Goal: Communication & Community: Participate in discussion

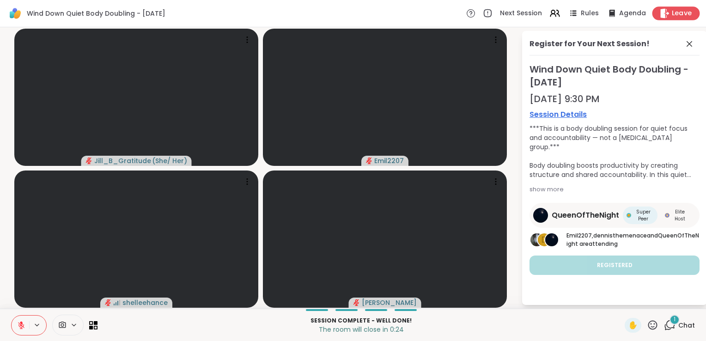
click at [660, 11] on icon at bounding box center [664, 13] width 10 height 10
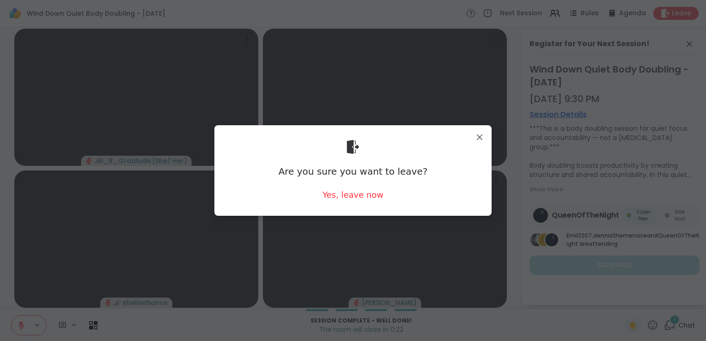
click at [370, 187] on div "Are you sure you want to leave? Yes, leave now" at bounding box center [353, 170] width 262 height 75
click at [357, 199] on div "Yes, leave now" at bounding box center [352, 195] width 61 height 12
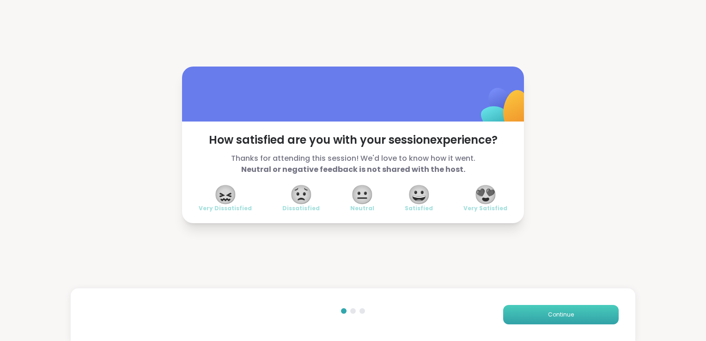
click at [561, 321] on button "Continue" at bounding box center [560, 314] width 115 height 19
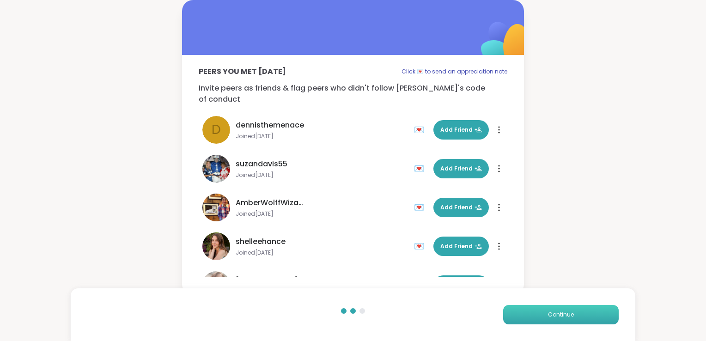
click at [561, 321] on button "Continue" at bounding box center [560, 314] width 115 height 19
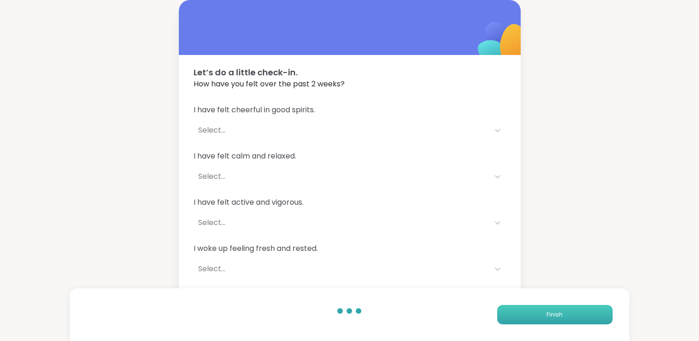
click at [561, 321] on button "Finish" at bounding box center [554, 314] width 115 height 19
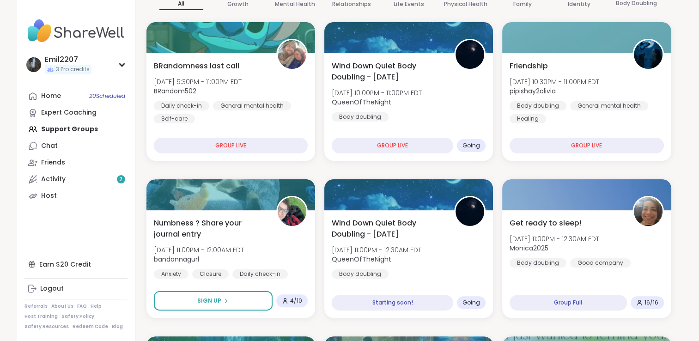
scroll to position [150, 0]
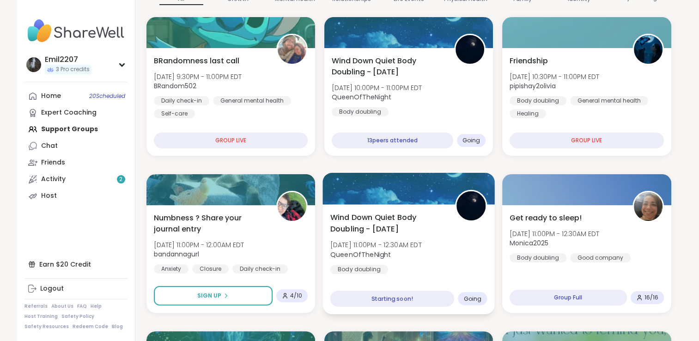
click at [384, 250] on b "QueenOfTheNight" at bounding box center [360, 253] width 61 height 9
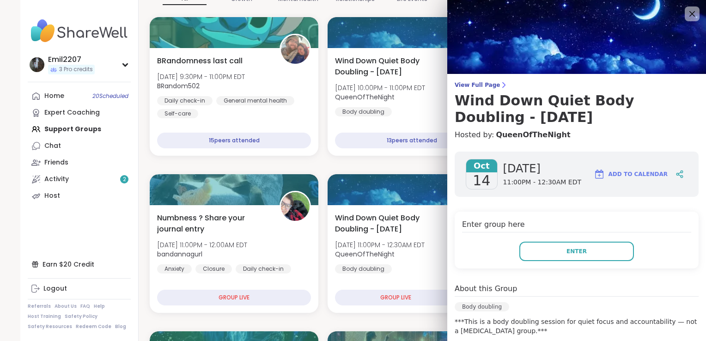
click at [507, 254] on div "Enter" at bounding box center [576, 251] width 229 height 19
click at [525, 246] on button "Enter" at bounding box center [576, 251] width 115 height 19
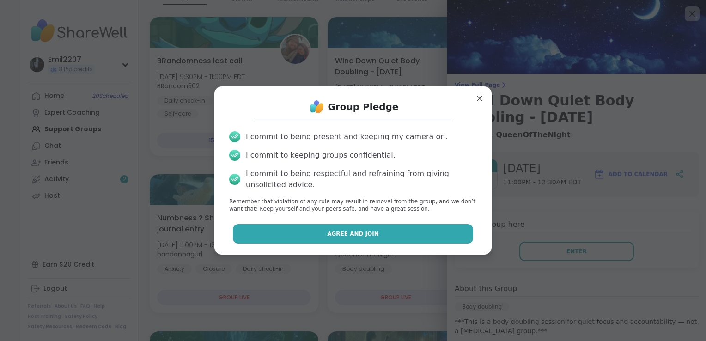
click at [381, 238] on button "Agree and Join" at bounding box center [353, 233] width 241 height 19
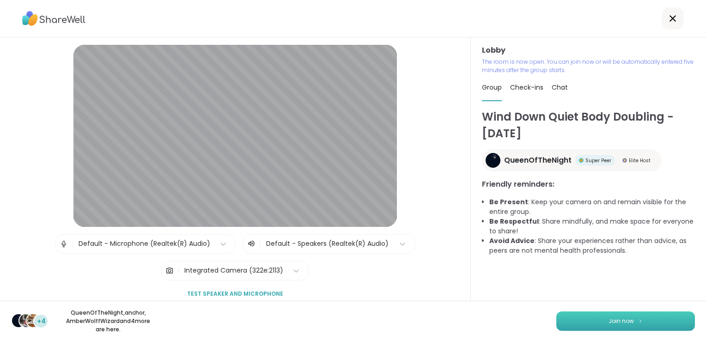
click at [642, 329] on button "Join now" at bounding box center [625, 320] width 139 height 19
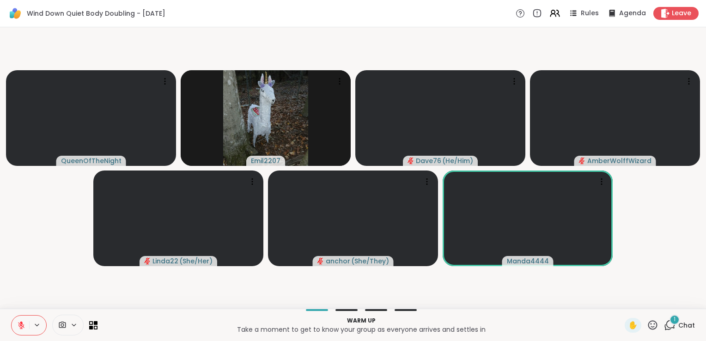
click at [24, 331] on button at bounding box center [21, 324] width 18 height 19
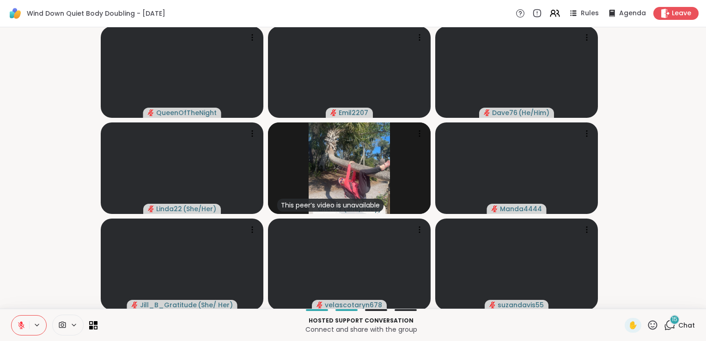
click at [664, 327] on icon at bounding box center [670, 325] width 12 height 12
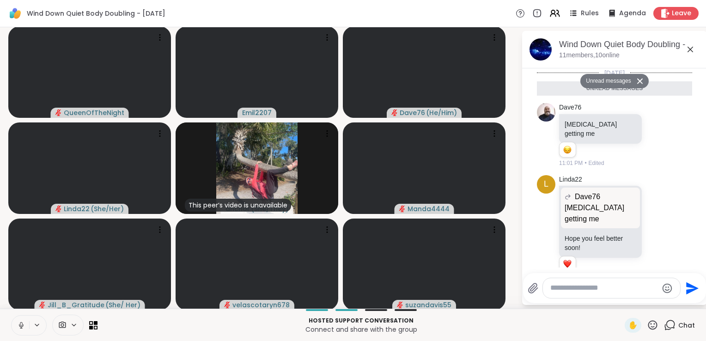
scroll to position [1050, 0]
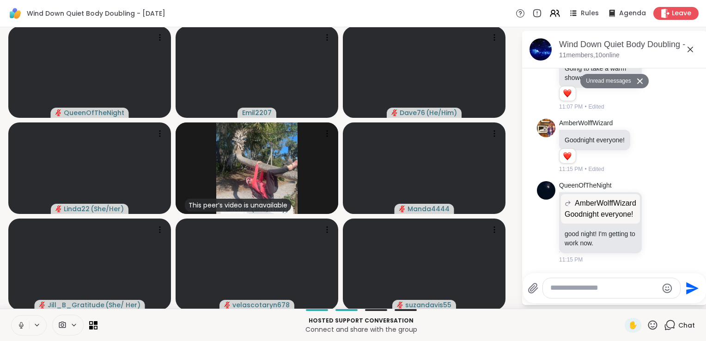
click at [569, 287] on textarea "Type your message" at bounding box center [604, 288] width 108 height 10
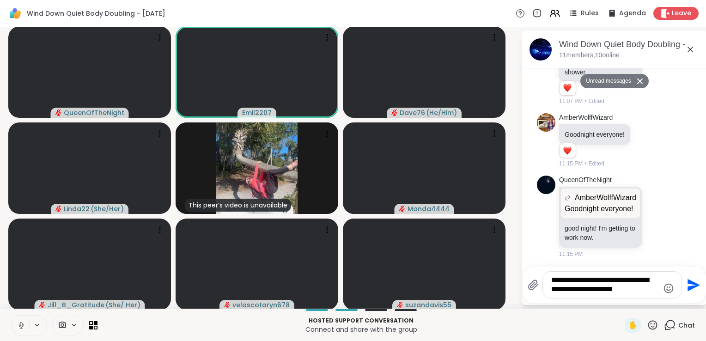
type textarea "**********"
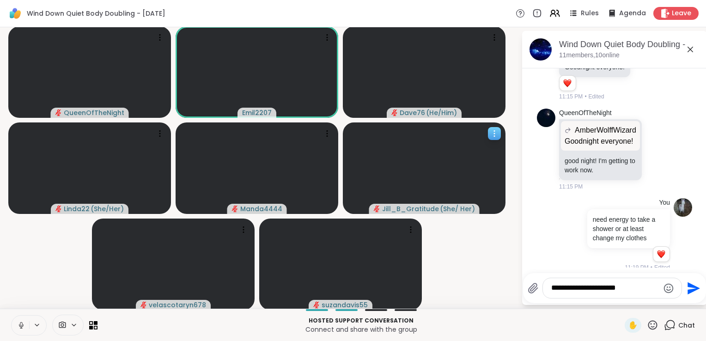
scroll to position [1109, 0]
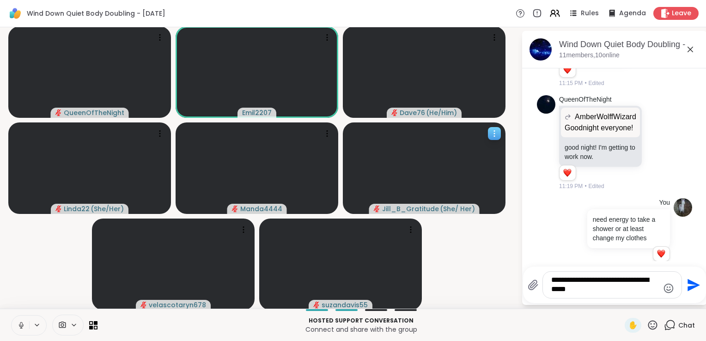
type textarea "**********"
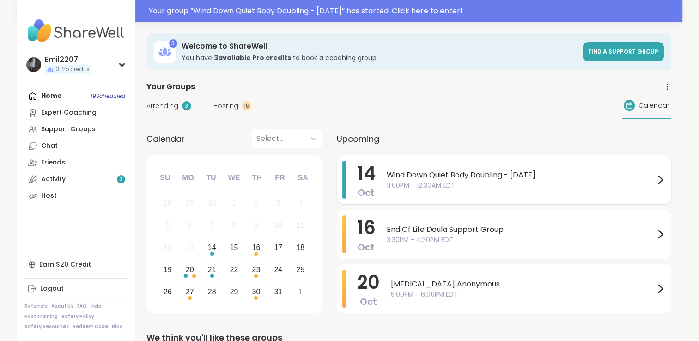
click at [392, 175] on span "Wind Down Quiet Body Doubling - [DATE]" at bounding box center [521, 174] width 268 height 11
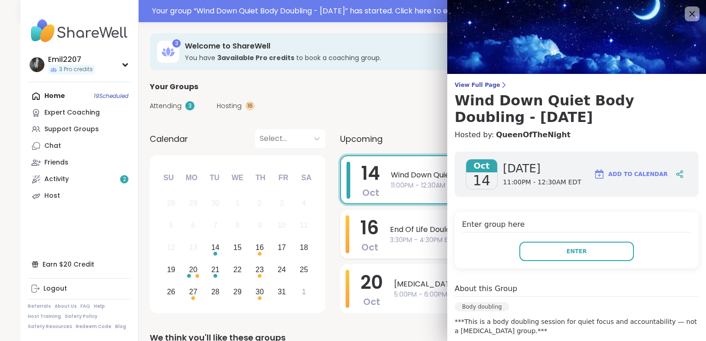
click at [375, 213] on div "[DATE] End Of Life Doula Support Group 3:30PM - 4:30PM EDT" at bounding box center [507, 234] width 334 height 49
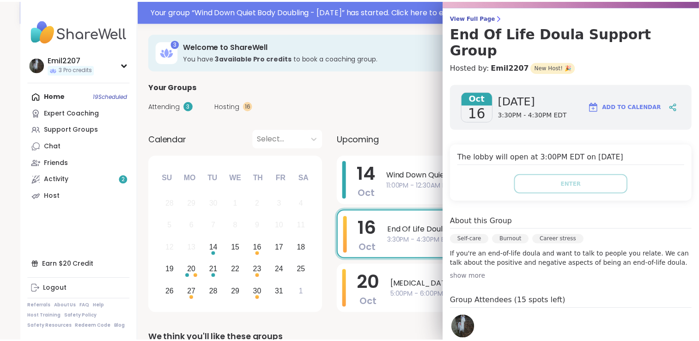
scroll to position [66, 0]
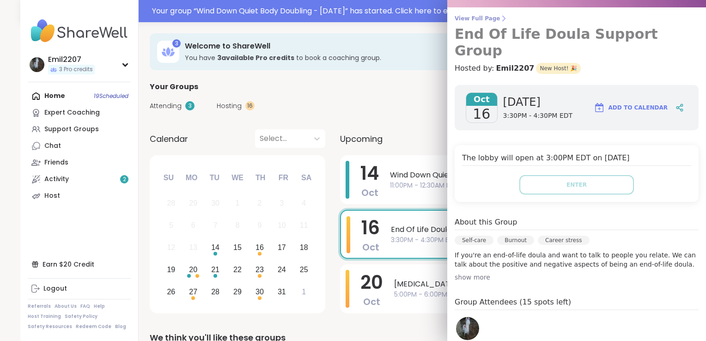
click at [469, 18] on span "View Full Page" at bounding box center [576, 18] width 244 height 7
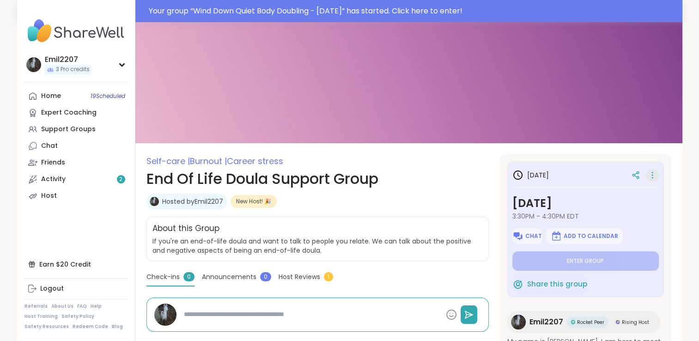
click at [652, 175] on icon at bounding box center [652, 175] width 1 height 1
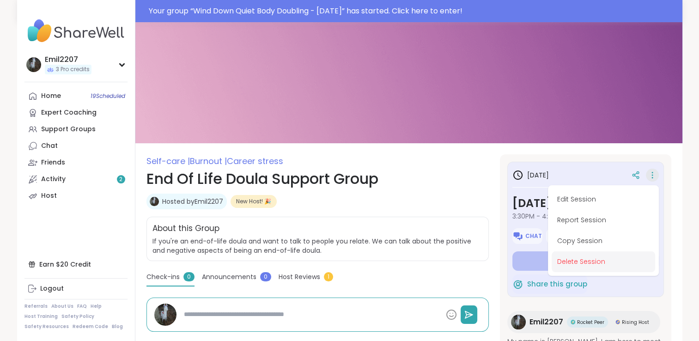
click at [588, 264] on button "Delete Session" at bounding box center [602, 261] width 103 height 21
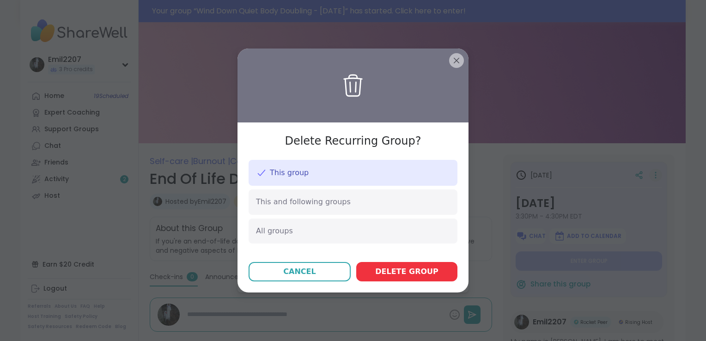
click at [403, 280] on button "Delete group" at bounding box center [406, 271] width 101 height 19
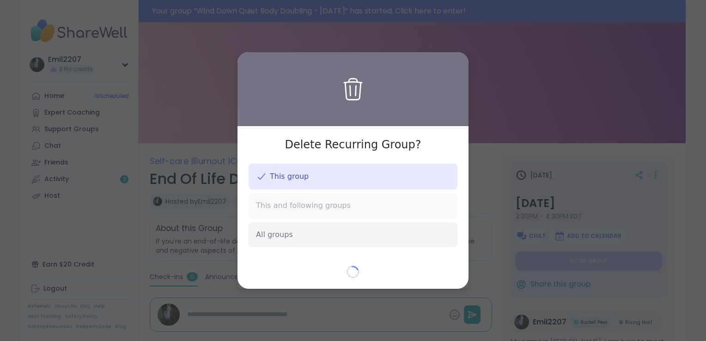
type textarea "*"
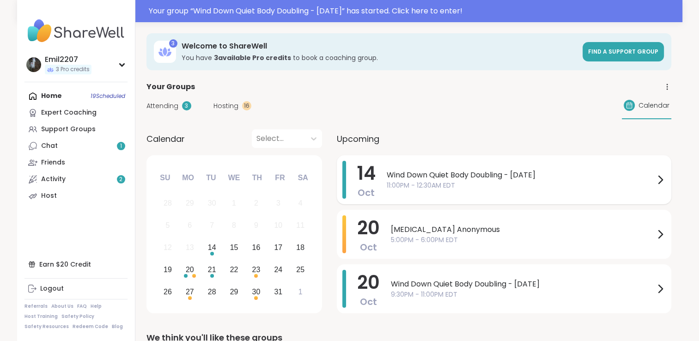
click at [397, 169] on span "Wind Down Quiet Body Doubling - [DATE]" at bounding box center [521, 174] width 268 height 11
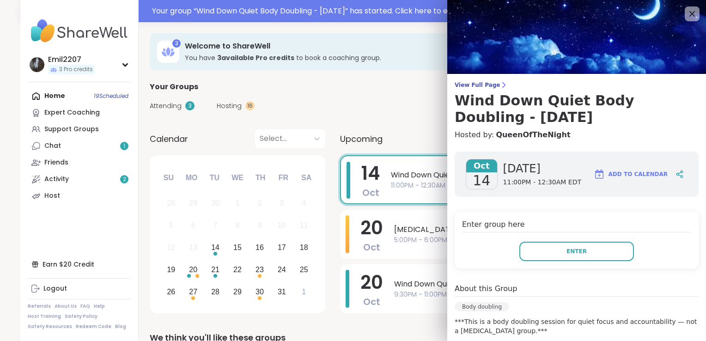
click at [384, 181] on div "[DATE] Wind Down Quiet Body Doubling - [DATE] 11:00PM - 12:30AM EDT" at bounding box center [507, 179] width 334 height 49
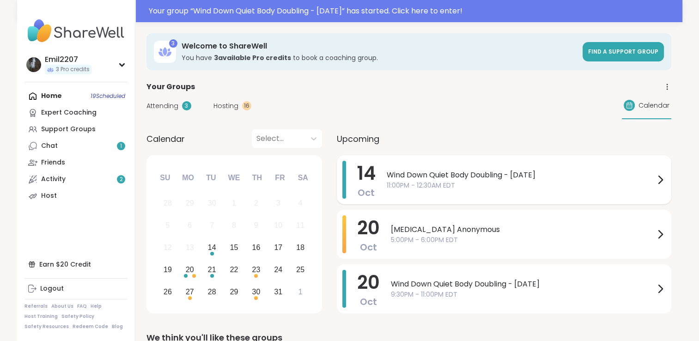
click at [458, 184] on span "11:00PM - 12:30AM EDT" at bounding box center [521, 186] width 268 height 10
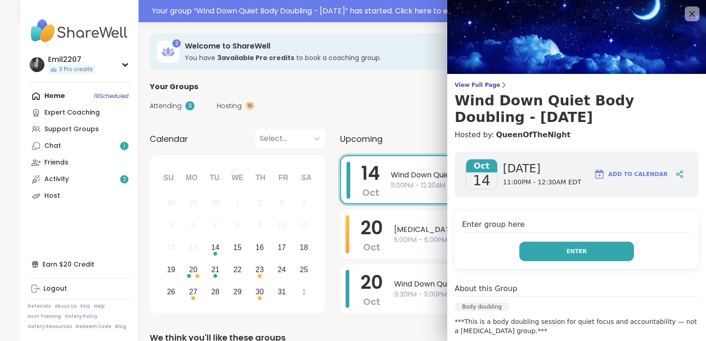
click at [566, 248] on span "Enter" at bounding box center [576, 251] width 20 height 8
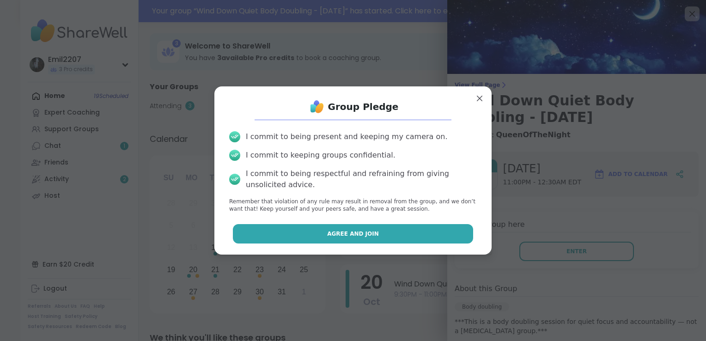
click at [402, 232] on button "Agree and Join" at bounding box center [353, 233] width 241 height 19
